Goal: Go to known website: Go to known website

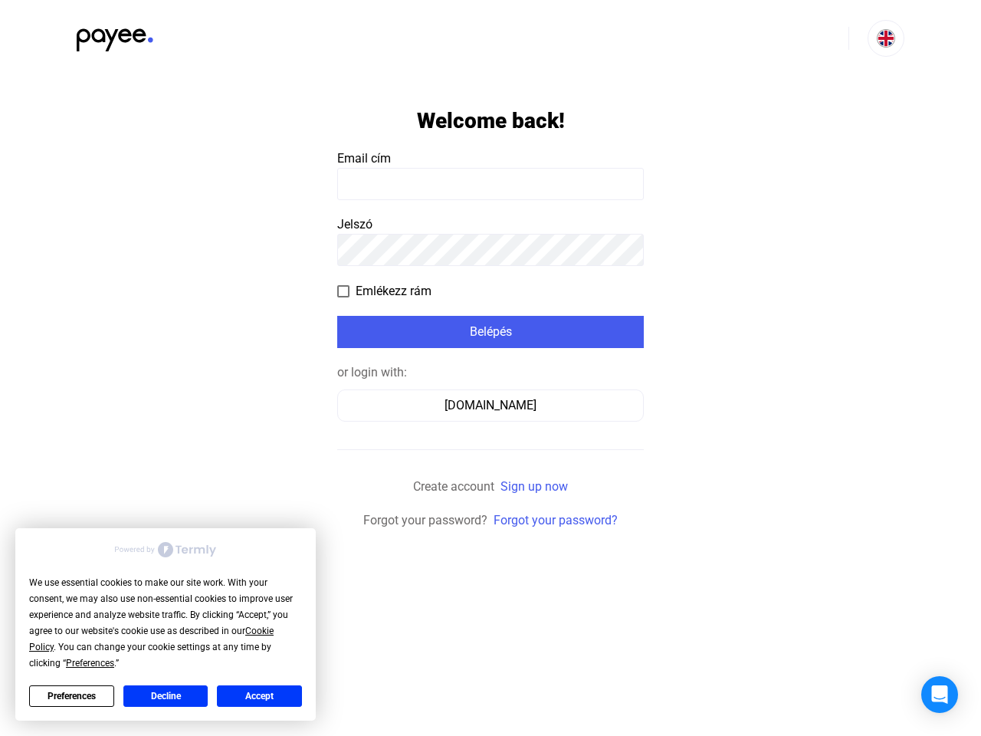
click at [152, 638] on div "We use essential cookies to make our site work. With your consent, we may also …" at bounding box center [165, 623] width 273 height 97
click at [90, 663] on span "Preferences" at bounding box center [90, 663] width 48 height 11
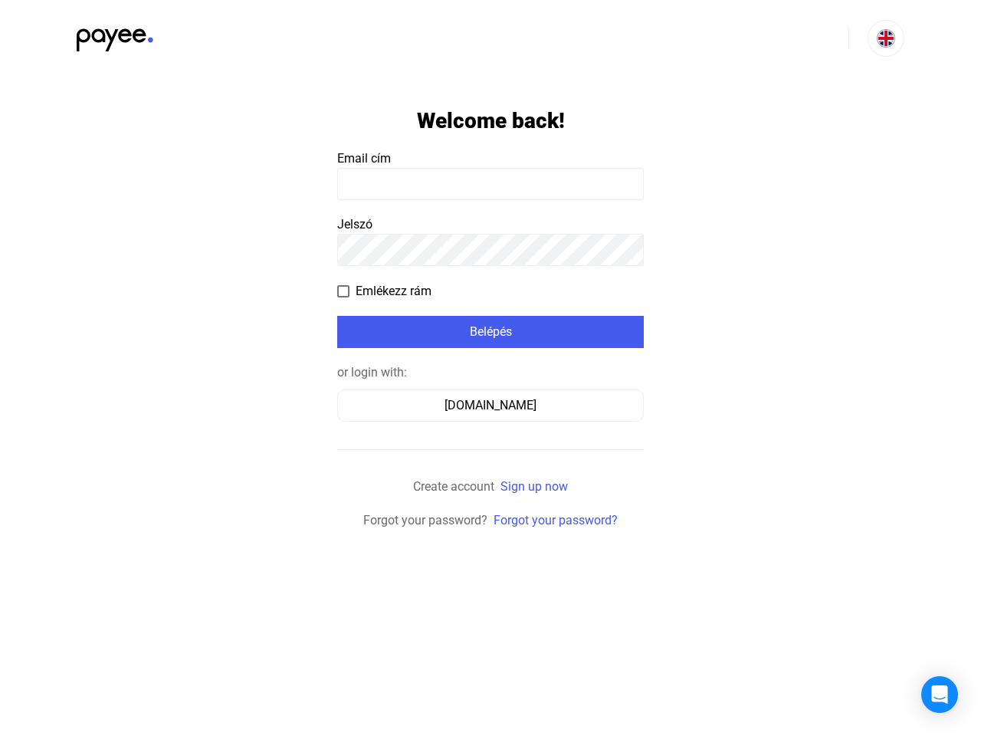
click at [71, 530] on html "Welcome back! Email cím Jelszó Emlékezz rám Belépés or login with: [DOMAIN_NAME…" at bounding box center [490, 265] width 981 height 530
click at [166, 530] on html "Welcome back! Email cím Jelszó Emlékezz rám Belépés or login with: [DOMAIN_NAME…" at bounding box center [490, 265] width 981 height 530
click at [259, 530] on html "Welcome back! Email cím Jelszó Emlékezz rám Belépés or login with: [DOMAIN_NAME…" at bounding box center [490, 265] width 981 height 530
click at [886, 38] on img at bounding box center [886, 38] width 18 height 18
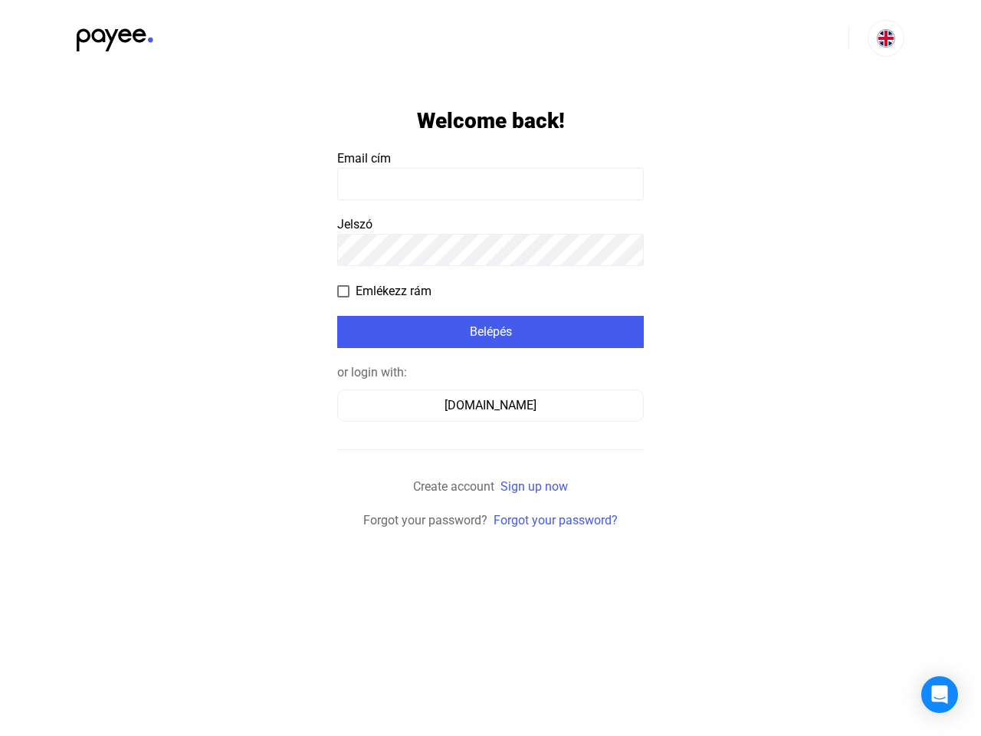
click at [384, 291] on span "Emlékezz rám" at bounding box center [394, 291] width 76 height 18
click at [490, 332] on div "Belépés" at bounding box center [490, 332] width 297 height 18
click at [490, 405] on div "[DOMAIN_NAME]" at bounding box center [491, 405] width 296 height 18
